Goal: Task Accomplishment & Management: Complete application form

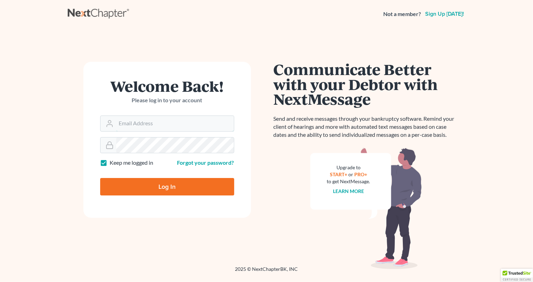
type input "[PERSON_NAME][EMAIL_ADDRESS][DOMAIN_NAME]"
click at [133, 187] on input "Log In" at bounding box center [167, 186] width 134 height 17
type input "Thinking..."
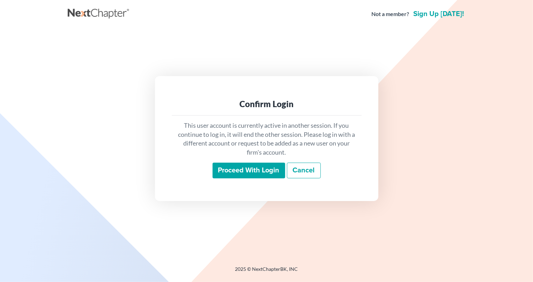
click at [238, 170] on input "Proceed with login" at bounding box center [249, 171] width 73 height 16
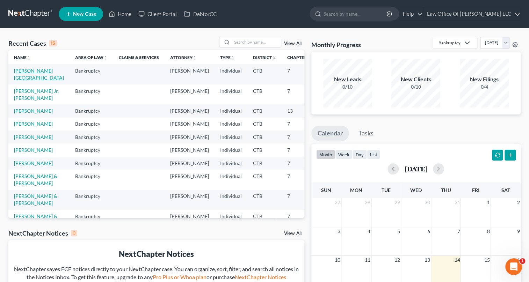
click at [19, 77] on link "[PERSON_NAME][GEOGRAPHIC_DATA]" at bounding box center [39, 74] width 50 height 13
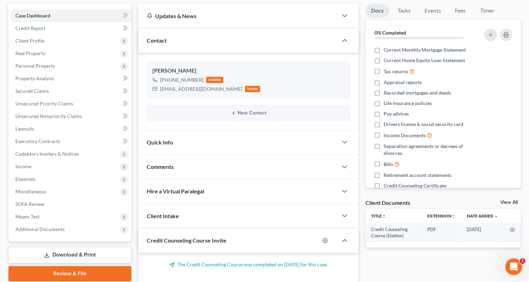
scroll to position [95, 0]
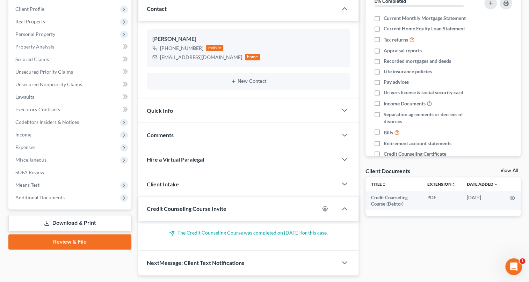
click at [59, 242] on link "Review & File" at bounding box center [69, 241] width 123 height 15
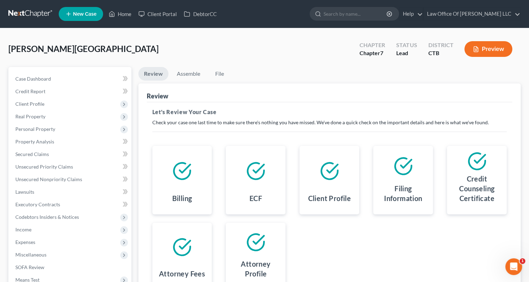
scroll to position [88, 0]
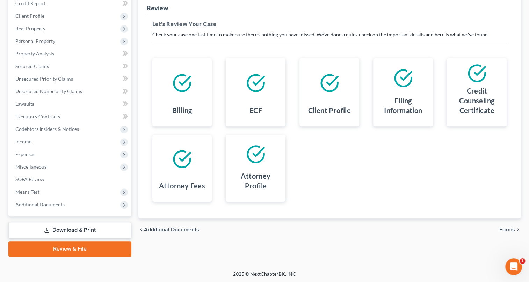
click at [502, 227] on span "Forms" at bounding box center [507, 230] width 16 height 6
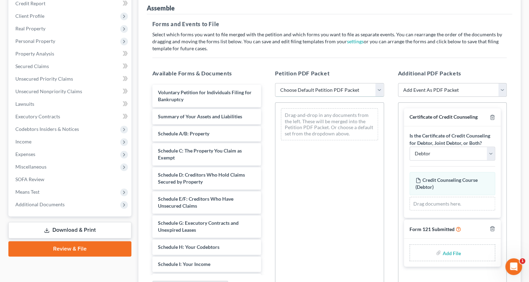
click at [378, 91] on select "Choose Default Petition PDF Packet Emergency Filing (Voluntary Petition and Cre…" at bounding box center [329, 90] width 109 height 14
click at [275, 83] on select "Choose Default Petition PDF Packet Emergency Filing (Voluntary Petition and Cre…" at bounding box center [329, 90] width 109 height 14
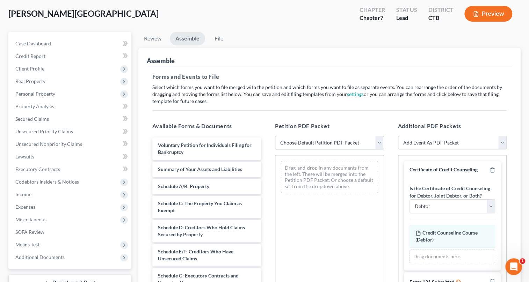
scroll to position [3, 0]
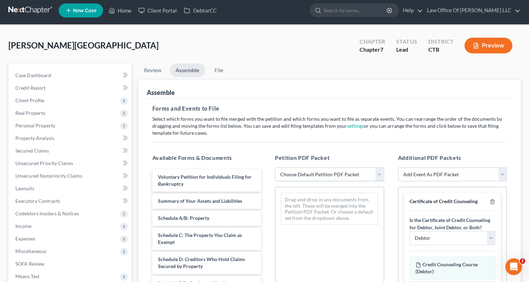
click at [381, 174] on select "Choose Default Petition PDF Packet Emergency Filing (Voluntary Petition and Cre…" at bounding box center [329, 175] width 109 height 14
select select "1"
click at [275, 168] on select "Choose Default Petition PDF Packet Emergency Filing (Voluntary Petition and Cre…" at bounding box center [329, 175] width 109 height 14
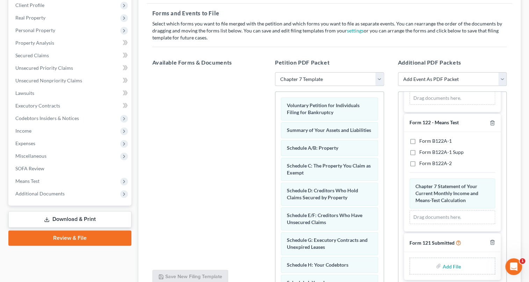
scroll to position [104, 0]
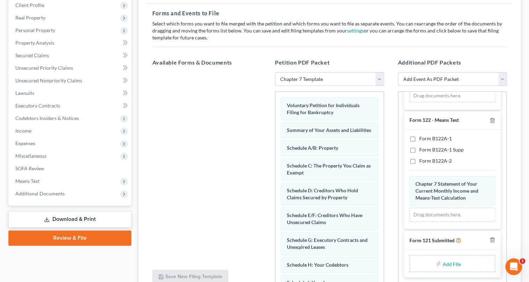
click at [442, 264] on input "file" at bounding box center [450, 263] width 17 height 13
type input "C:\fakepath\8.14.2025SSNForm121.pdf"
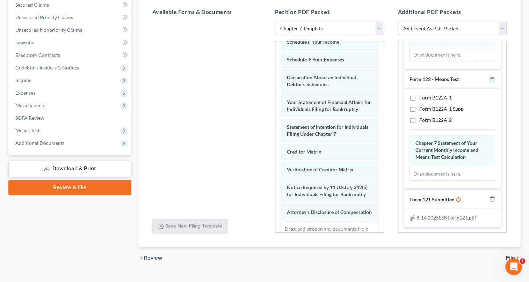
scroll to position [162, 0]
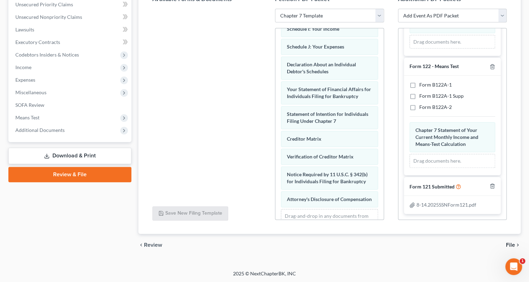
click at [511, 244] on span "File" at bounding box center [510, 245] width 9 height 6
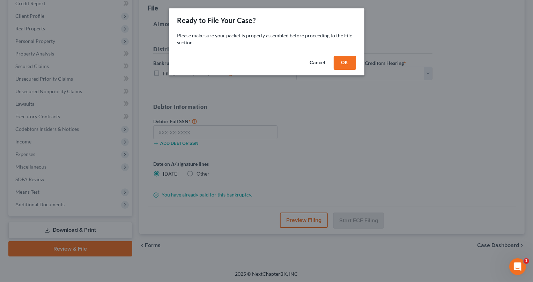
click at [344, 63] on button "OK" at bounding box center [345, 63] width 22 height 14
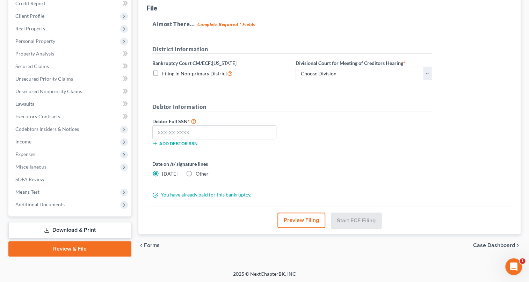
click at [305, 218] on button "Preview Filing" at bounding box center [301, 220] width 48 height 15
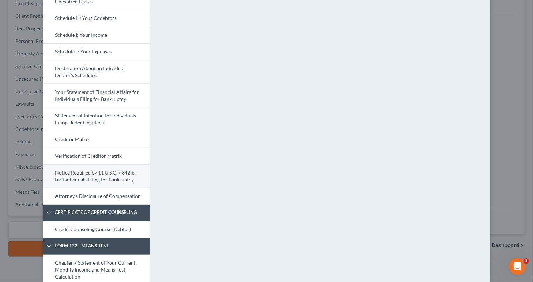
scroll to position [235, 0]
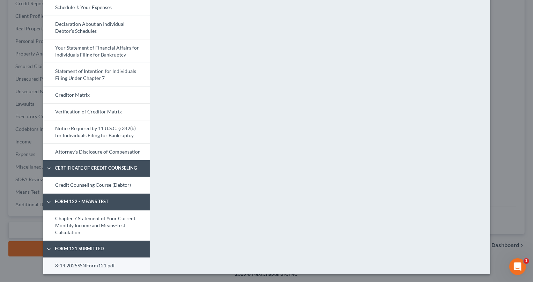
click at [95, 265] on link "8-14.2025SSNForm121.pdf" at bounding box center [96, 266] width 107 height 17
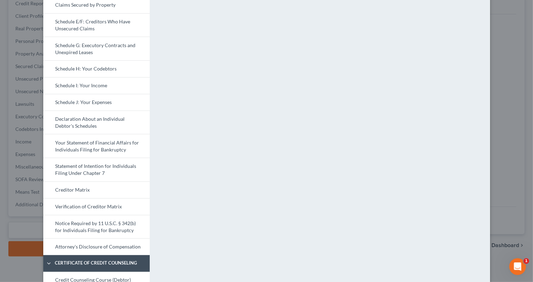
scroll to position [171, 0]
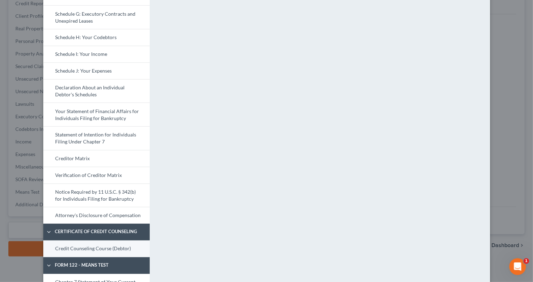
click at [119, 247] on link "Credit Counseling Course (Debtor)" at bounding box center [96, 249] width 107 height 17
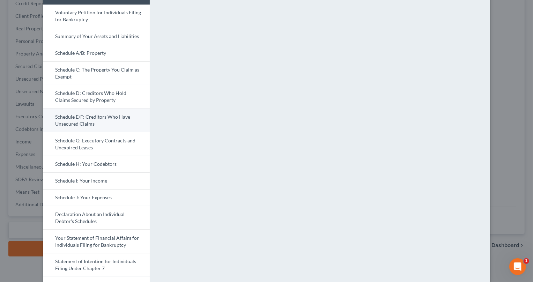
scroll to position [0, 0]
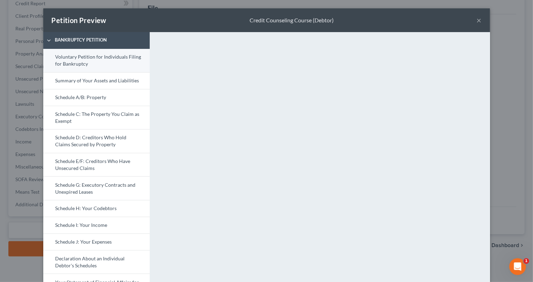
click at [95, 64] on link "Voluntary Petition for Individuals Filing for Bankruptcy" at bounding box center [96, 60] width 107 height 23
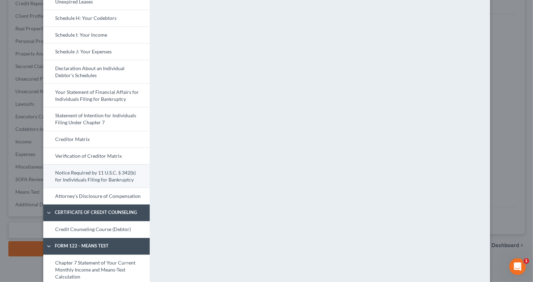
scroll to position [222, 0]
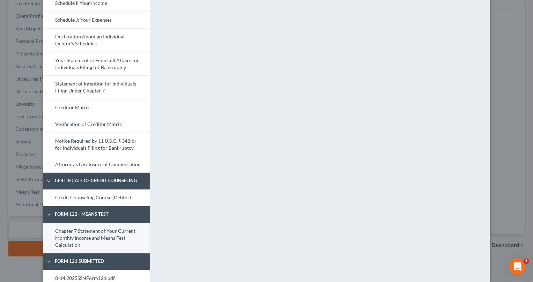
click at [107, 233] on link "Chapter 7 Statement of Your Current Monthly Income and Means-Test Calculation" at bounding box center [96, 238] width 107 height 30
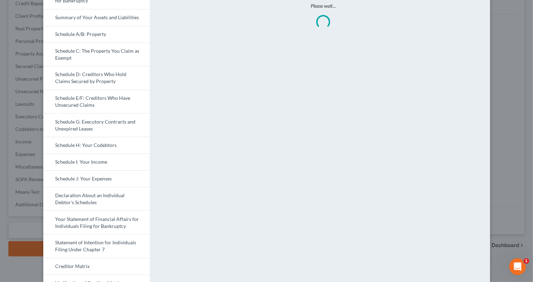
scroll to position [31, 0]
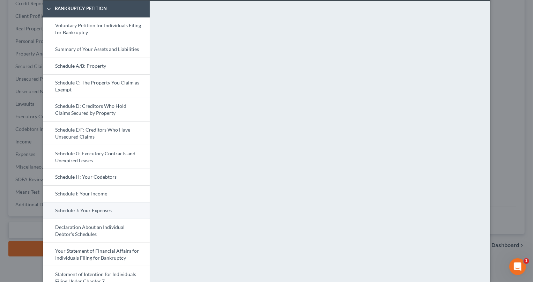
click at [105, 210] on link "Schedule J: Your Expenses" at bounding box center [96, 210] width 107 height 17
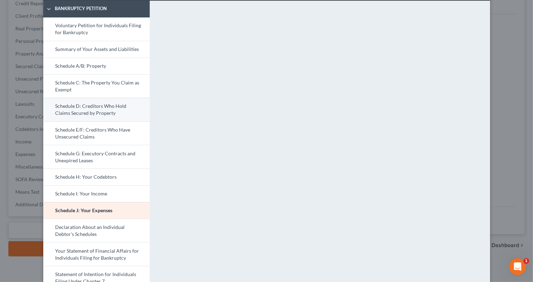
scroll to position [0, 0]
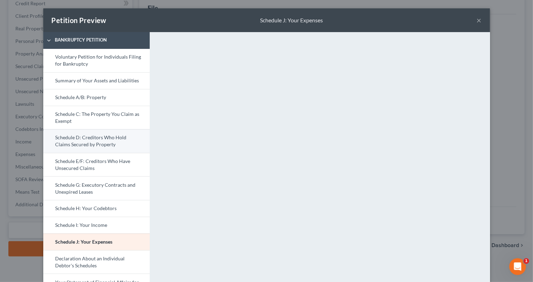
click at [95, 147] on link "Schedule D: Creditors Who Hold Claims Secured by Property" at bounding box center [96, 141] width 107 height 24
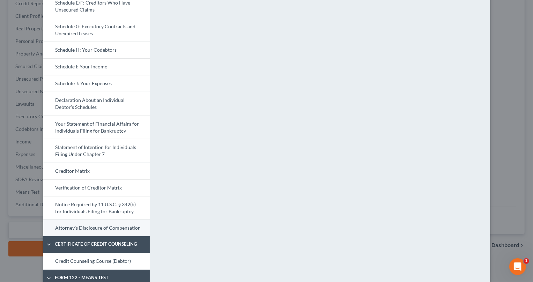
scroll to position [235, 0]
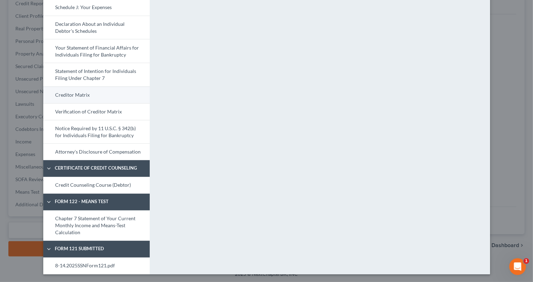
click at [93, 95] on link "Creditor Matrix" at bounding box center [96, 95] width 107 height 17
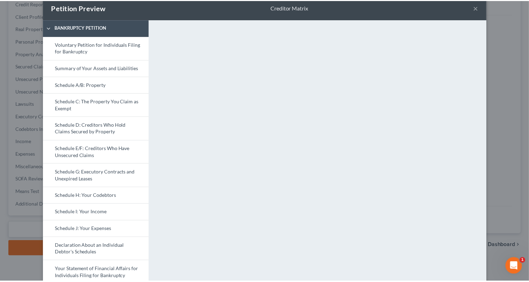
scroll to position [0, 0]
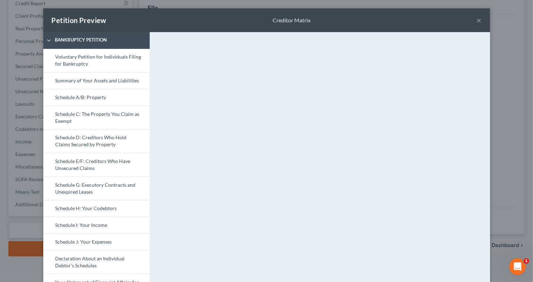
click at [479, 19] on button "×" at bounding box center [479, 20] width 5 height 8
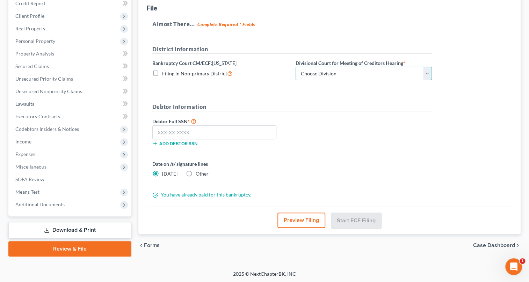
click at [426, 73] on select "Choose Division [GEOGRAPHIC_DATA] [GEOGRAPHIC_DATA] [GEOGRAPHIC_DATA]" at bounding box center [364, 74] width 136 height 14
select select "1"
click at [296, 67] on select "Choose Division [GEOGRAPHIC_DATA] [GEOGRAPHIC_DATA] [GEOGRAPHIC_DATA]" at bounding box center [364, 74] width 136 height 14
click at [156, 130] on input "text" at bounding box center [214, 132] width 124 height 14
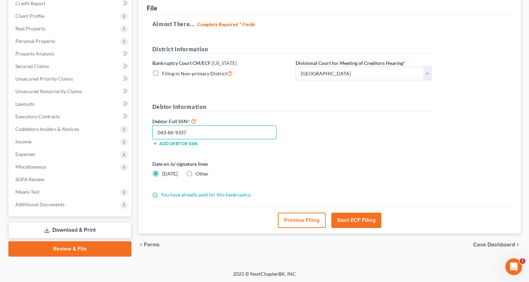
type input "043-86-9337"
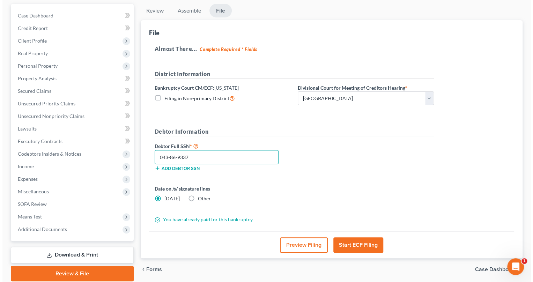
scroll to position [88, 0]
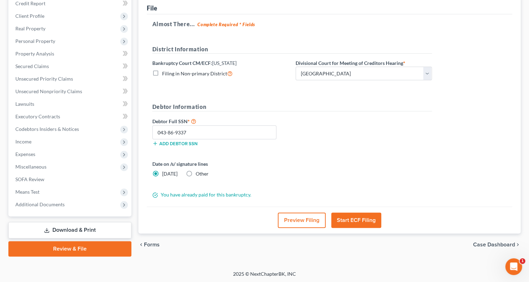
click at [351, 216] on button "Start ECF Filing" at bounding box center [356, 220] width 50 height 15
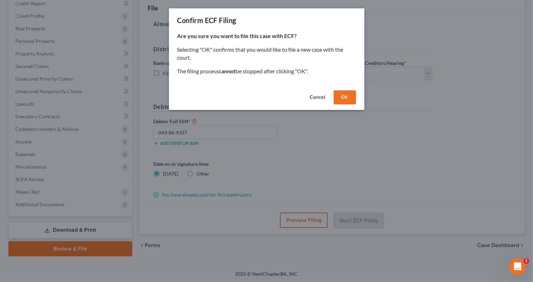
click at [350, 98] on button "OK" at bounding box center [345, 97] width 22 height 14
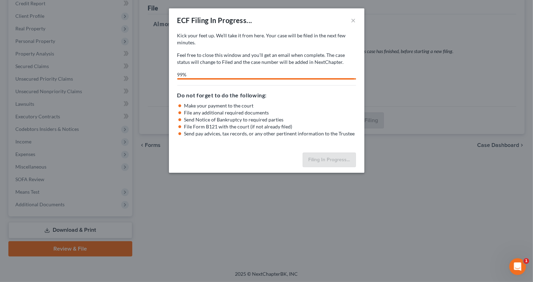
select select "1"
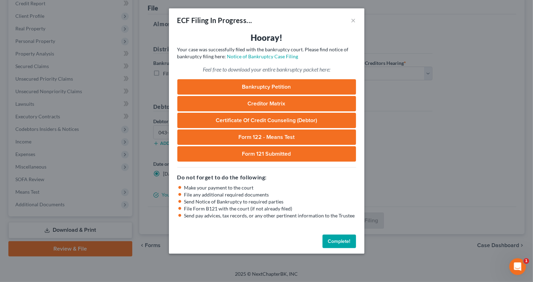
click at [263, 104] on link "Creditor Matrix" at bounding box center [266, 103] width 179 height 15
